Goal: Information Seeking & Learning: Find specific fact

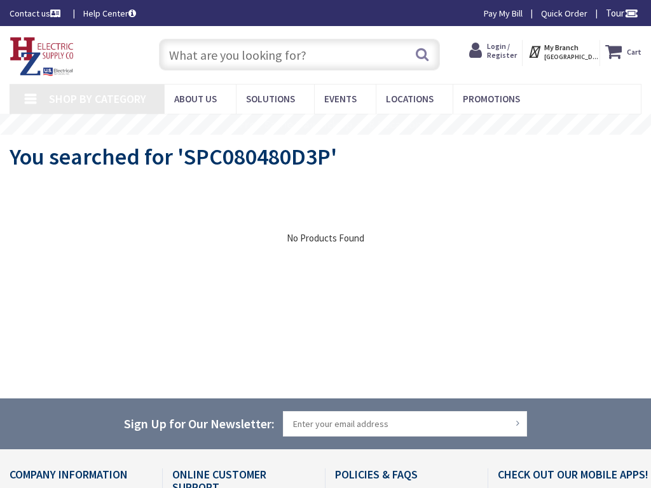
type input "Nemec Knoll Rd, Eden Prairie, MN 55347, USA"
